Goal: Task Accomplishment & Management: Manage account settings

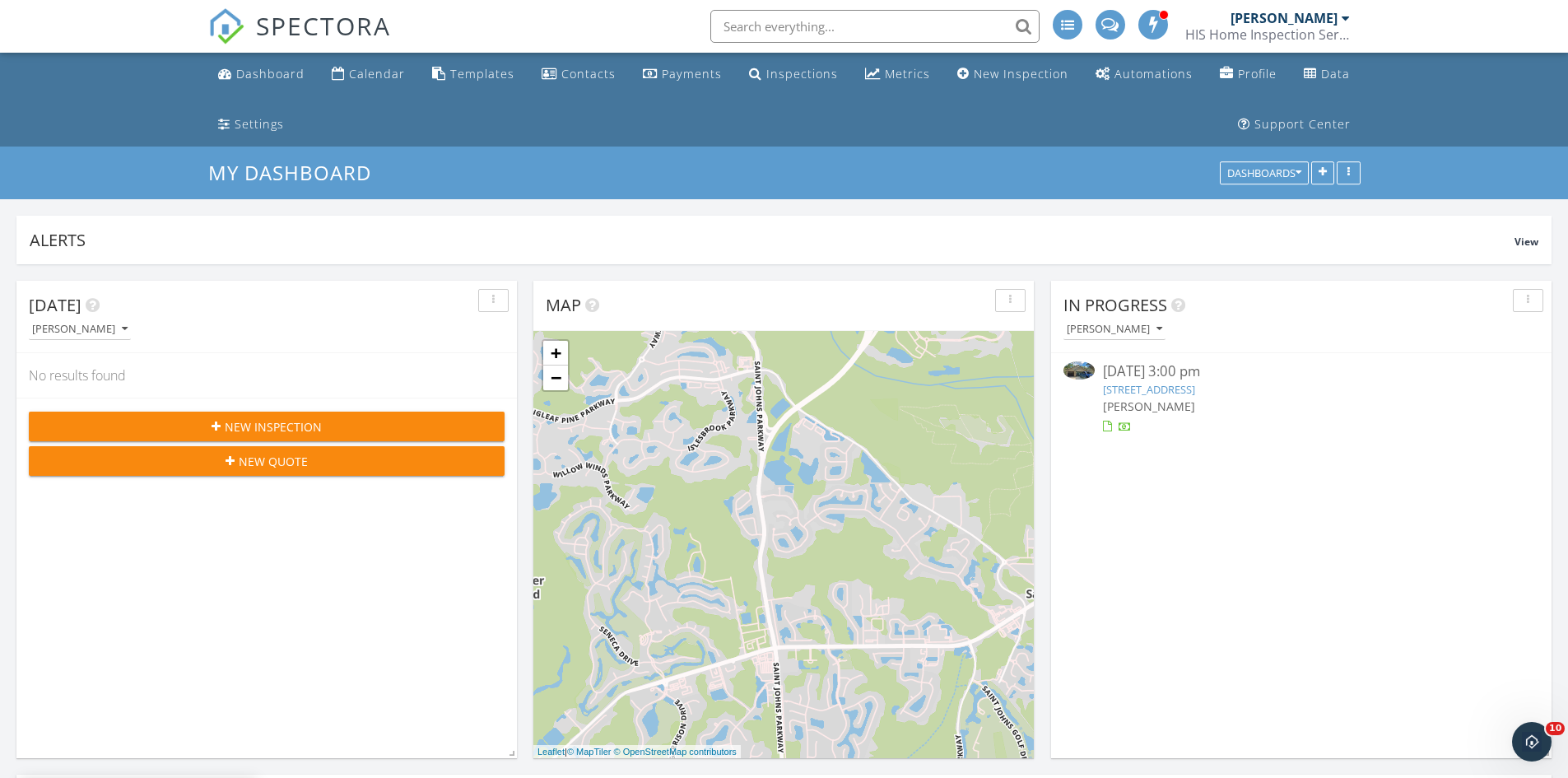
click at [1144, 388] on link "35 Sunlight Way, St. Augustine, FL 32092" at bounding box center [1148, 389] width 92 height 15
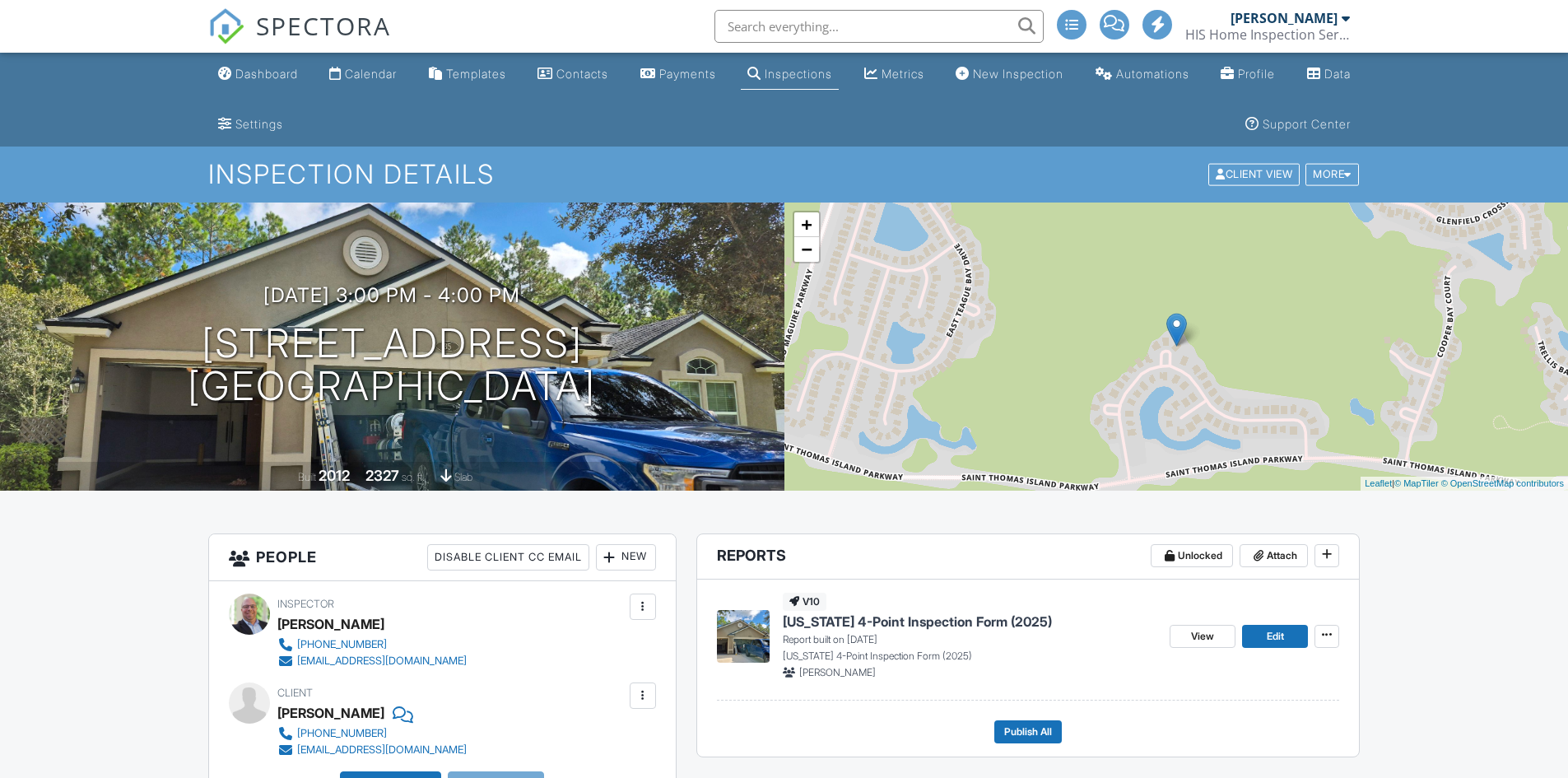
scroll to position [247, 0]
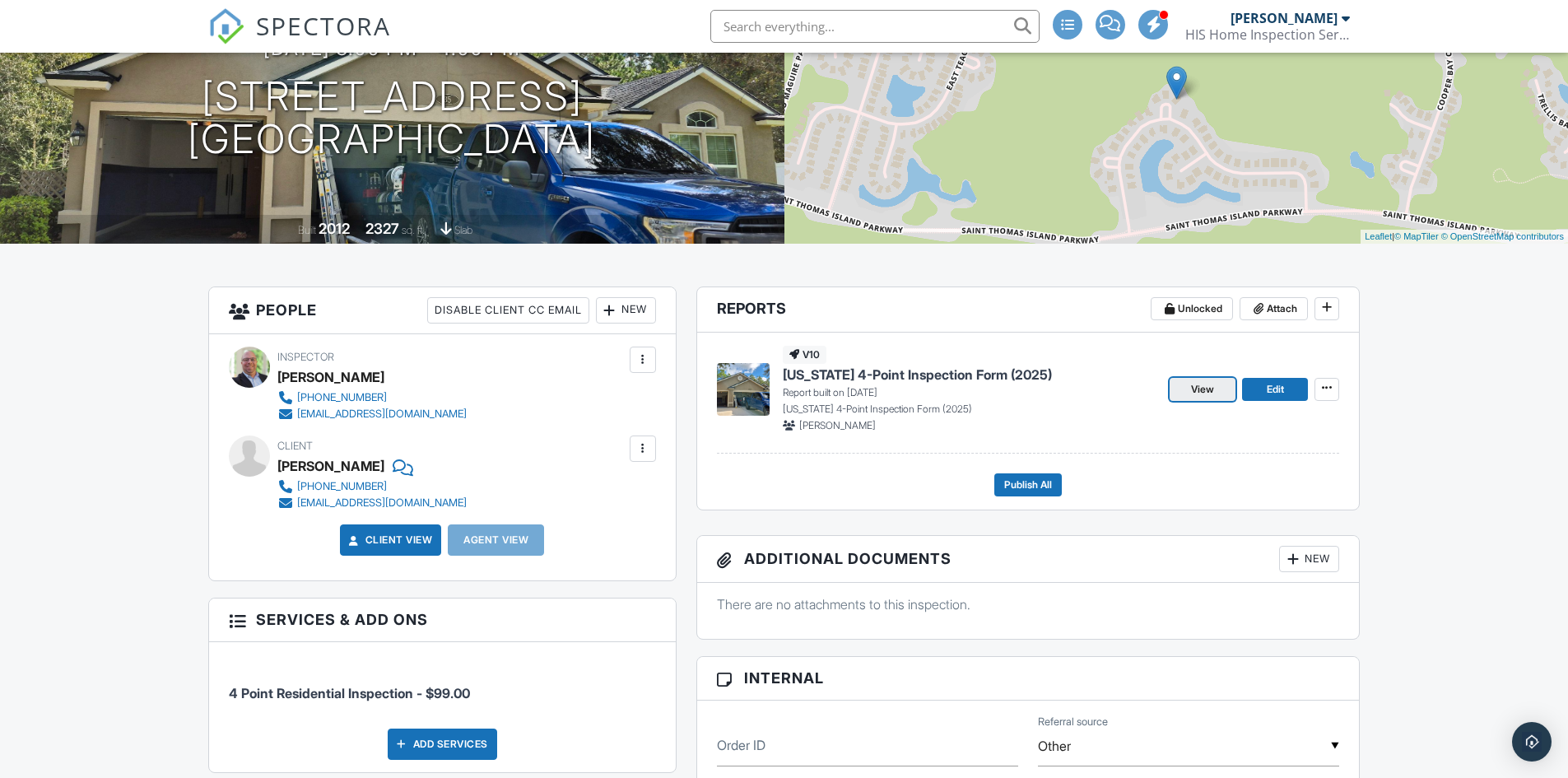
click at [1197, 392] on span "View" at bounding box center [1202, 389] width 23 height 16
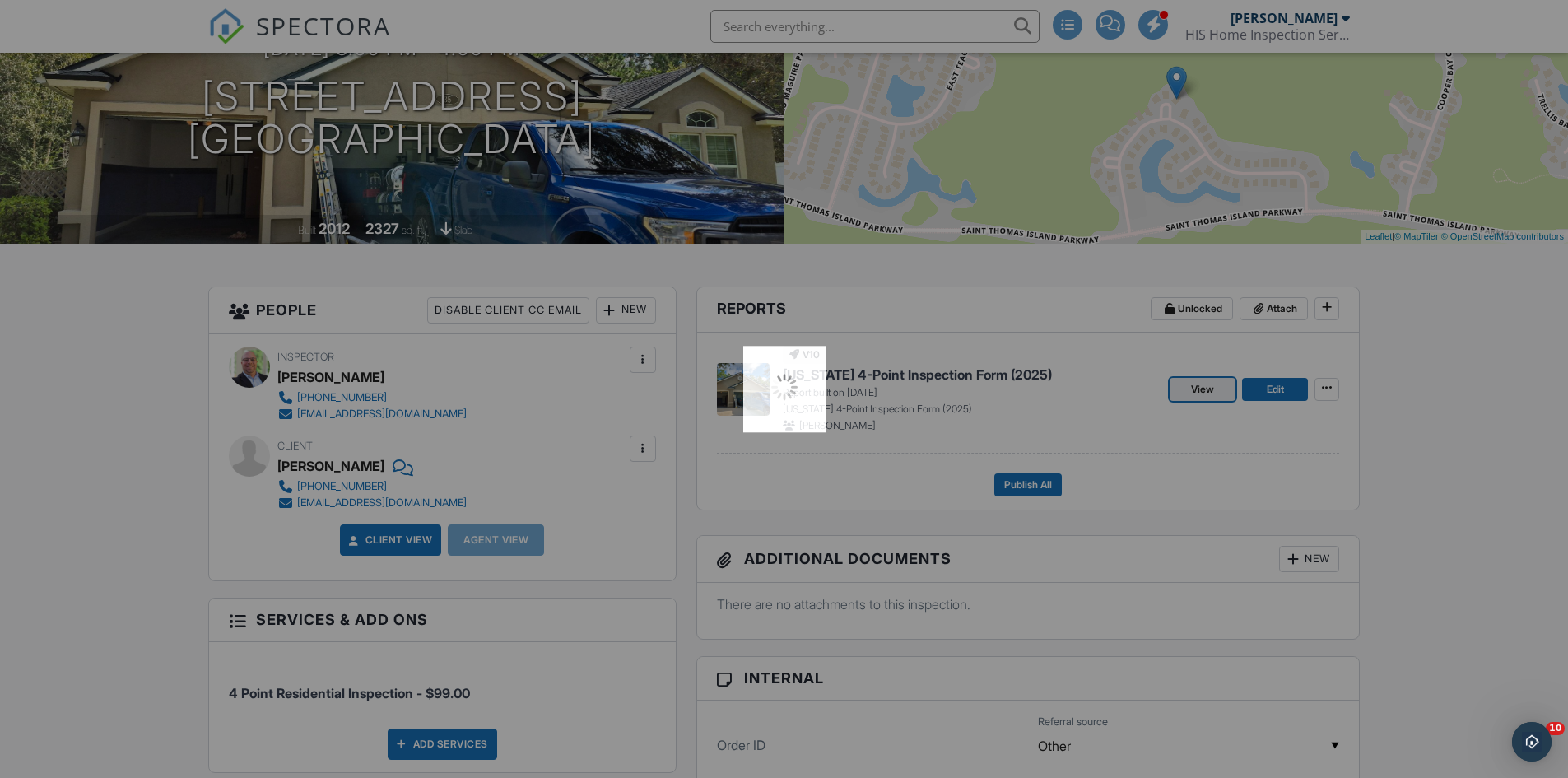
scroll to position [0, 0]
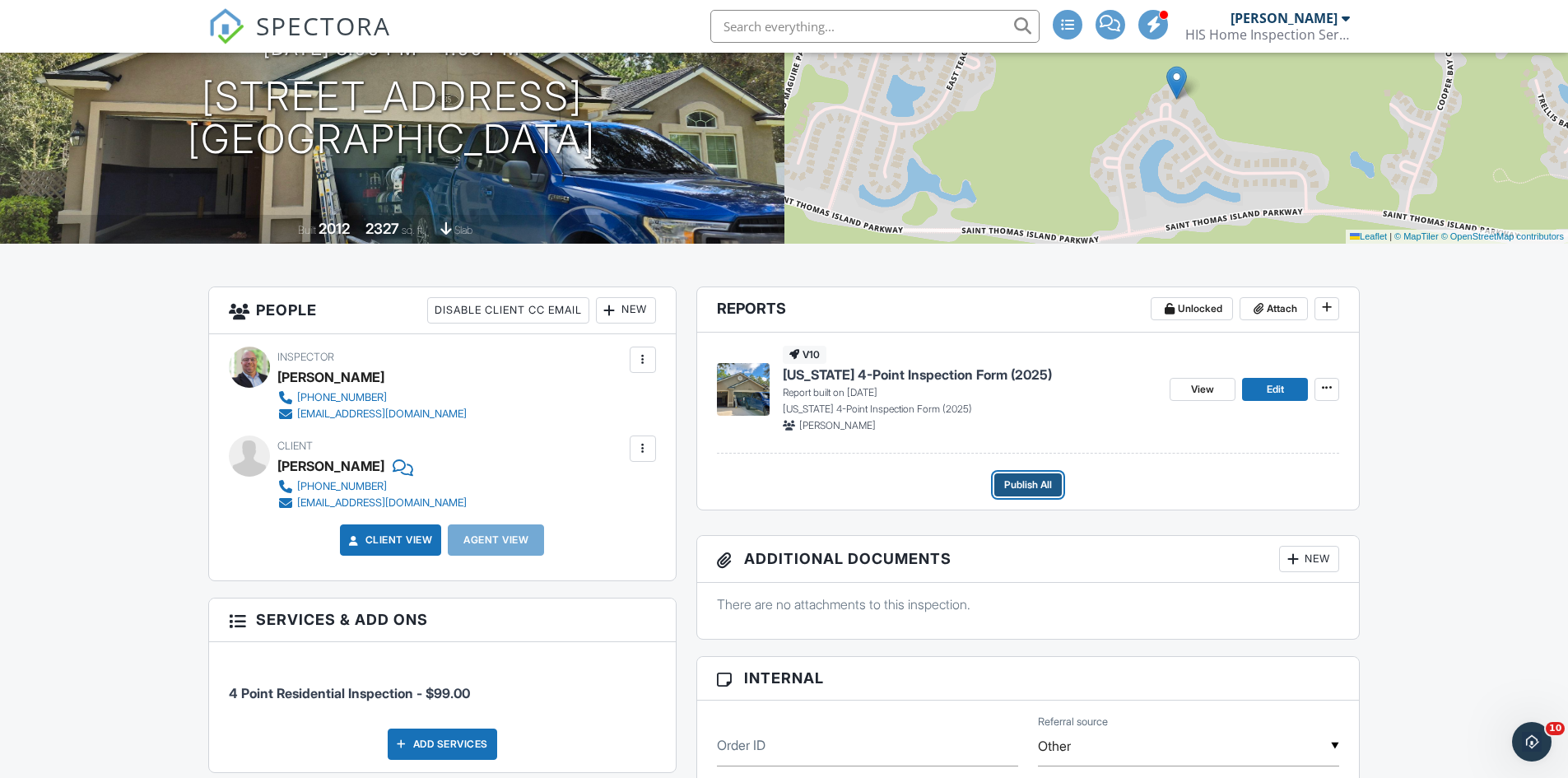
click at [1034, 481] on span "Publish All" at bounding box center [1028, 485] width 47 height 16
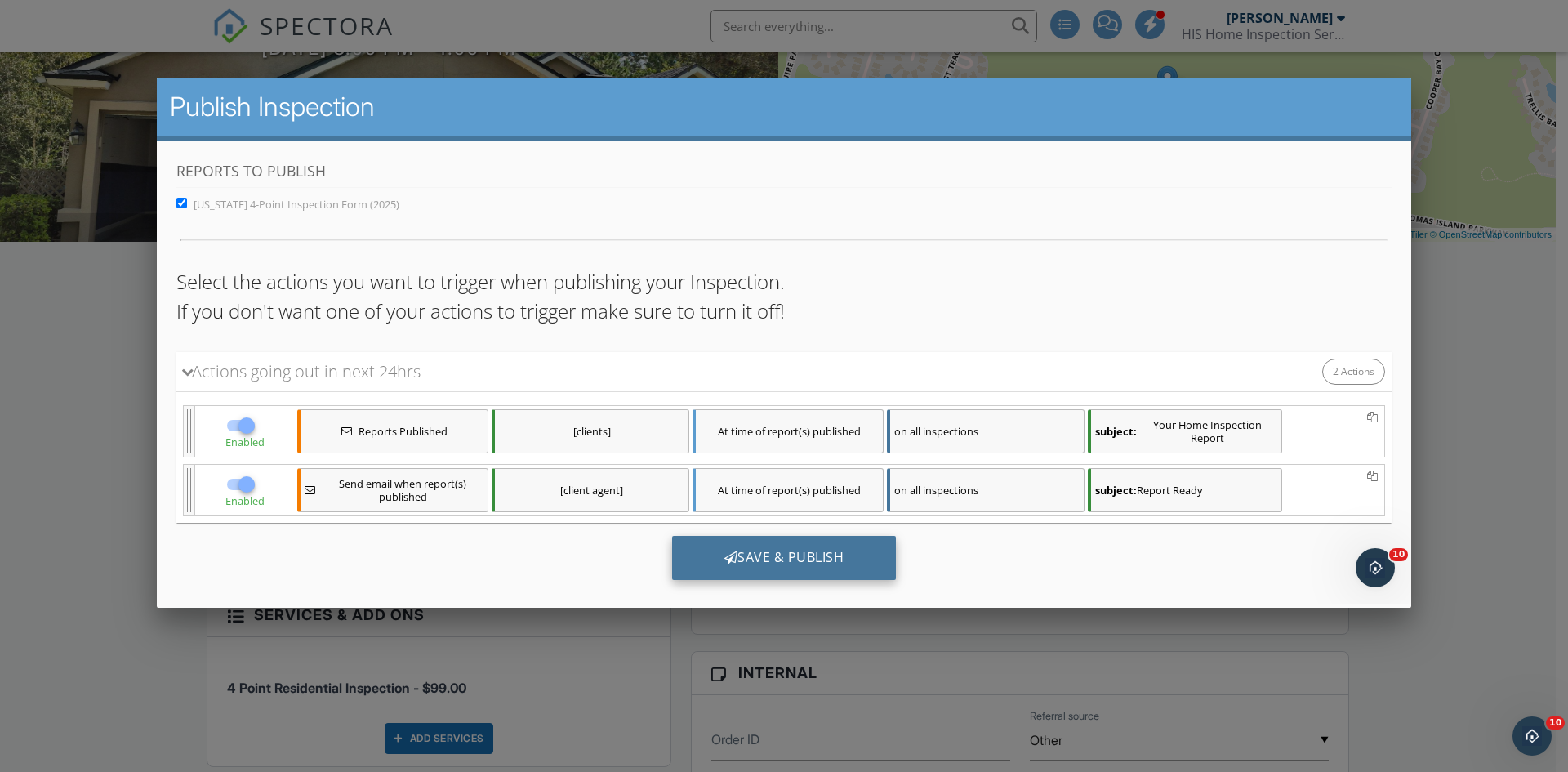
click at [818, 555] on div "Save & Publish" at bounding box center [784, 557] width 224 height 44
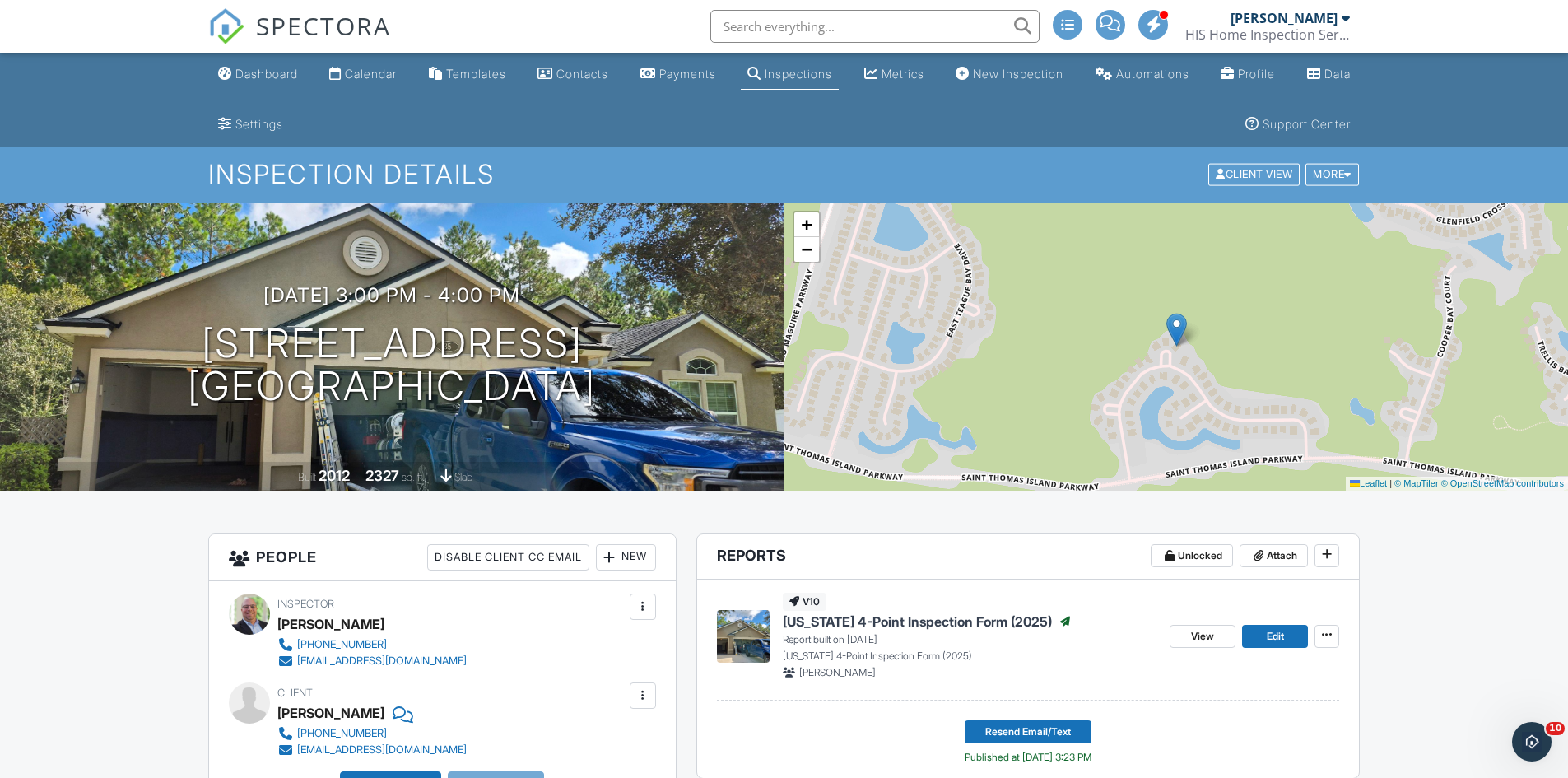
click at [260, 32] on span "SPECTORA" at bounding box center [324, 26] width 135 height 35
